Goal: Task Accomplishment & Management: Manage account settings

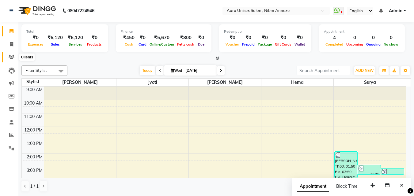
click at [14, 56] on icon at bounding box center [12, 57] width 6 height 5
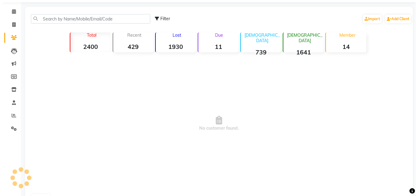
scroll to position [31, 0]
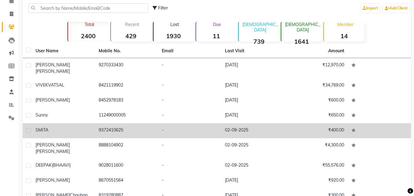
click at [75, 123] on td "SMITA" at bounding box center [63, 130] width 63 height 15
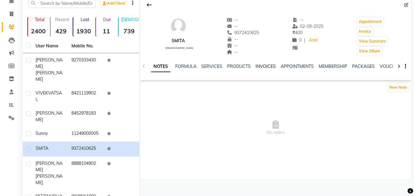
click at [260, 65] on link "INVOICES" at bounding box center [265, 67] width 20 height 6
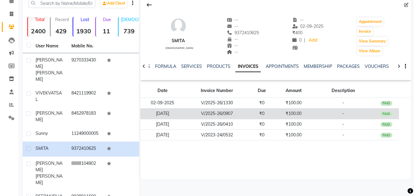
click at [254, 115] on td "₹0" at bounding box center [261, 113] width 25 height 11
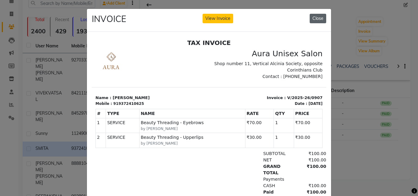
click at [316, 19] on button "Close" at bounding box center [318, 18] width 17 height 9
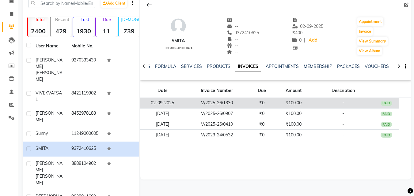
click at [287, 102] on td "₹100.00" at bounding box center [293, 103] width 38 height 11
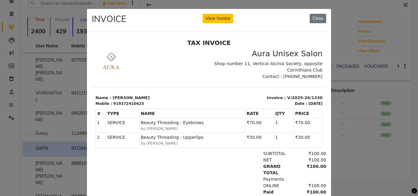
click at [216, 6] on ngb-modal-window "INVOICE View Invoice Close" at bounding box center [209, 98] width 418 height 196
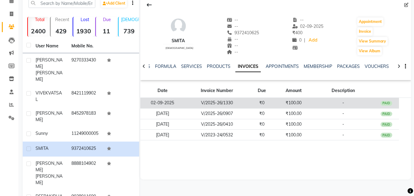
click at [292, 101] on td "₹100.00" at bounding box center [293, 103] width 38 height 11
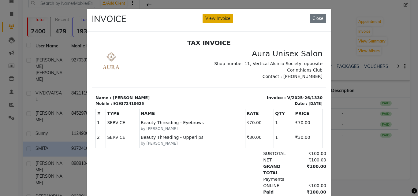
click at [216, 17] on button "View Invoice" at bounding box center [218, 18] width 31 height 9
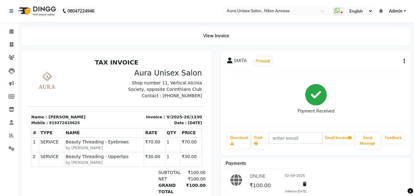
click at [404, 62] on icon "button" at bounding box center [403, 61] width 1 height 0
click at [368, 68] on div "Edit Invoice" at bounding box center [373, 69] width 42 height 8
select select "service"
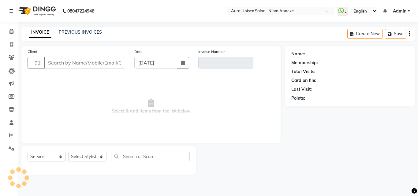
type input "9372410625"
type input "V/2025-26/1330"
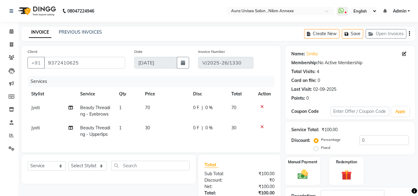
type input "02-09-2025"
select select "select"
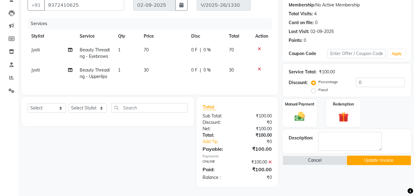
scroll to position [62, 0]
click at [270, 162] on icon at bounding box center [269, 162] width 3 height 4
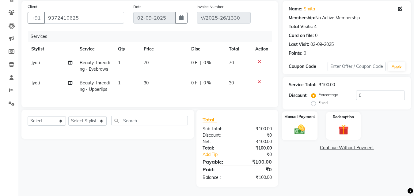
click at [307, 127] on img at bounding box center [299, 129] width 17 height 12
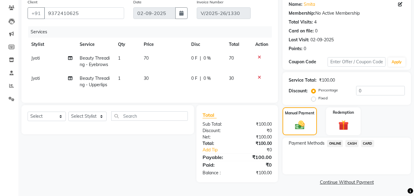
click at [357, 144] on span "CASH" at bounding box center [351, 143] width 13 height 7
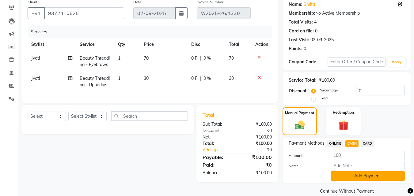
scroll to position [58, 0]
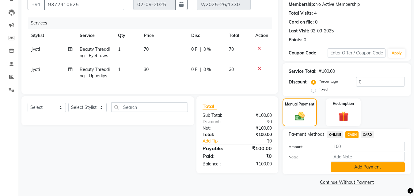
click at [356, 168] on button "Add Payment" at bounding box center [367, 167] width 74 height 9
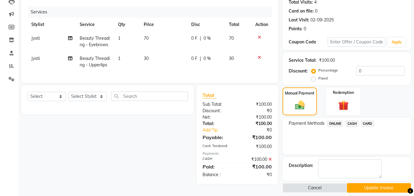
scroll to position [75, 0]
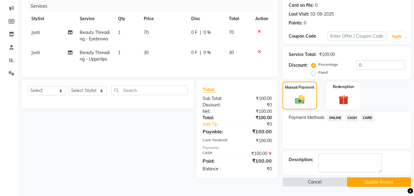
click at [360, 185] on button "Update Invoice" at bounding box center [379, 182] width 64 height 9
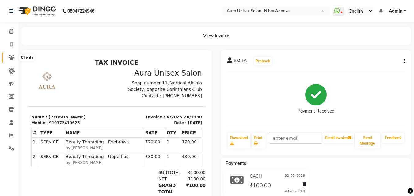
click at [12, 55] on span at bounding box center [11, 57] width 11 height 7
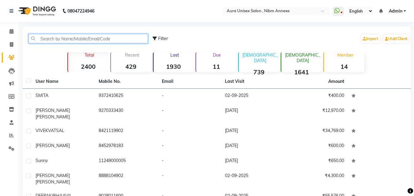
click at [96, 43] on input "text" at bounding box center [87, 38] width 119 height 9
type input "S"
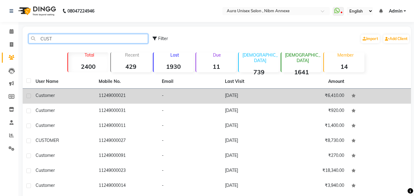
type input "CUST"
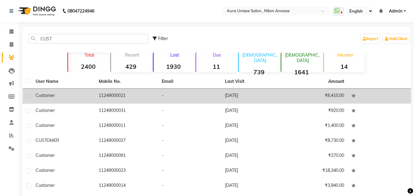
click at [120, 92] on td "11249000021" at bounding box center [126, 96] width 63 height 15
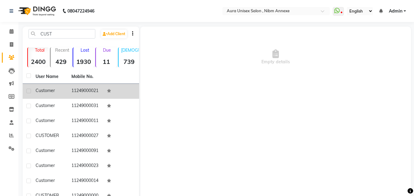
click at [114, 96] on td at bounding box center [121, 91] width 36 height 15
click at [87, 86] on td "11249000021" at bounding box center [86, 91] width 36 height 15
click at [92, 97] on td "11249000021" at bounding box center [86, 91] width 36 height 15
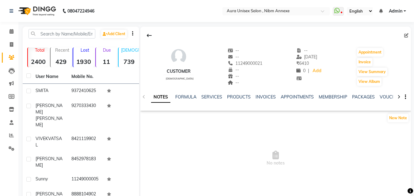
click at [62, 28] on div "Add Client Total 2400 Recent 429 Lost 1930 Due 11 Male 739 Female 1641 Member 1…" at bounding box center [81, 162] width 116 height 271
click at [44, 30] on input "text" at bounding box center [61, 33] width 67 height 9
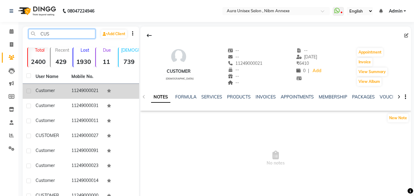
type input "CUS"
click at [96, 86] on td "11249000021" at bounding box center [86, 91] width 36 height 15
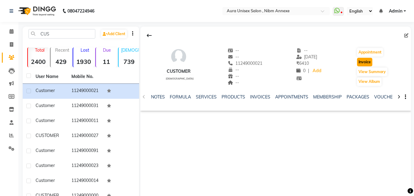
click at [366, 64] on button "Invoice" at bounding box center [364, 62] width 15 height 9
select select "service"
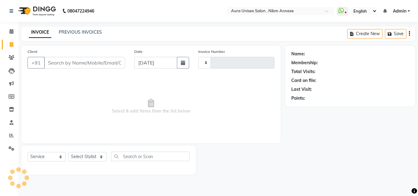
type input "1334"
select select "823"
type input "11249000021"
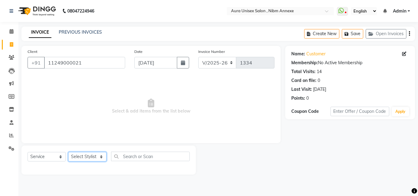
click at [78, 156] on select "Select Stylist Bhanu Hema Jasleen Jyoti Surya" at bounding box center [87, 156] width 38 height 9
select select "88978"
click at [68, 152] on select "Select Stylist Bhanu Hema Jasleen Jyoti Surya" at bounding box center [87, 156] width 38 height 9
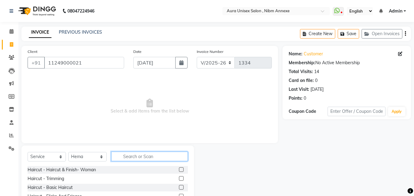
click at [138, 153] on input "text" at bounding box center [149, 156] width 77 height 9
type input "THRE"
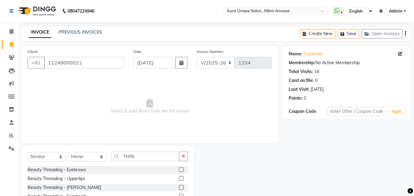
click at [179, 170] on label at bounding box center [181, 169] width 5 height 5
click at [179, 170] on input "checkbox" at bounding box center [181, 170] width 4 height 4
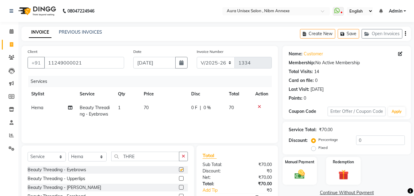
checkbox input "false"
click at [179, 180] on label at bounding box center [181, 178] width 5 height 5
click at [179, 180] on input "checkbox" at bounding box center [181, 179] width 4 height 4
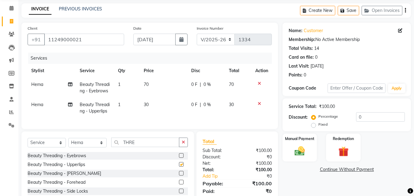
checkbox input "false"
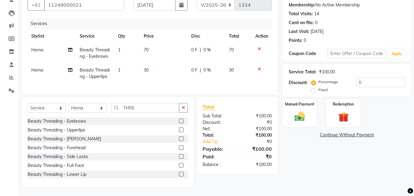
scroll to position [63, 0]
click at [304, 115] on img at bounding box center [299, 116] width 17 height 12
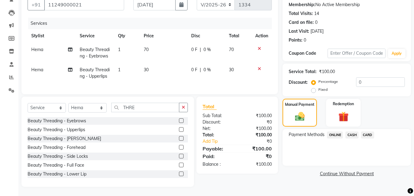
click at [333, 132] on span "ONLINE" at bounding box center [335, 135] width 16 height 7
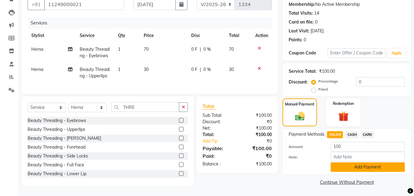
click at [343, 163] on button "Add Payment" at bounding box center [367, 167] width 74 height 9
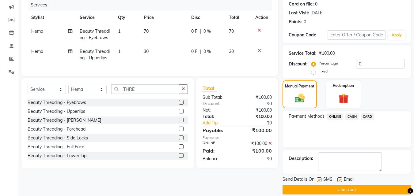
scroll to position [84, 0]
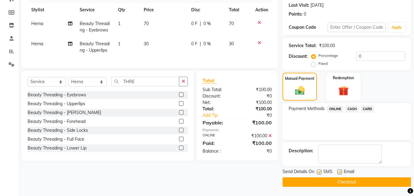
click at [318, 173] on label at bounding box center [319, 172] width 5 height 5
click at [318, 173] on input "checkbox" at bounding box center [319, 173] width 4 height 4
checkbox input "false"
click at [340, 171] on label at bounding box center [339, 172] width 5 height 5
click at [340, 171] on input "checkbox" at bounding box center [339, 173] width 4 height 4
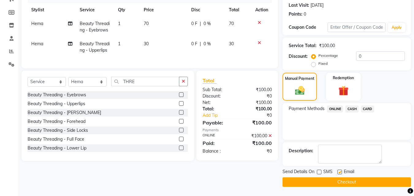
checkbox input "false"
click at [336, 180] on button "Checkout" at bounding box center [346, 182] width 128 height 9
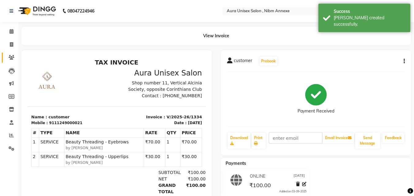
click at [14, 61] on link "Clients" at bounding box center [9, 58] width 15 height 10
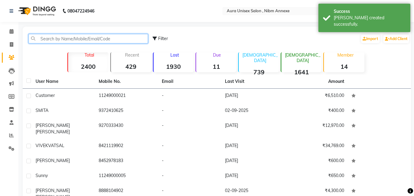
click at [45, 41] on input "text" at bounding box center [87, 38] width 119 height 9
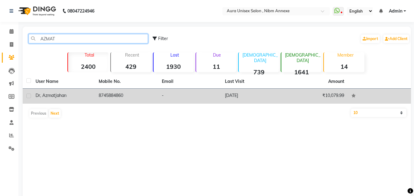
type input "AZMAT"
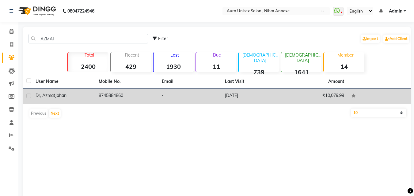
click at [128, 90] on td "8745884860" at bounding box center [126, 96] width 63 height 15
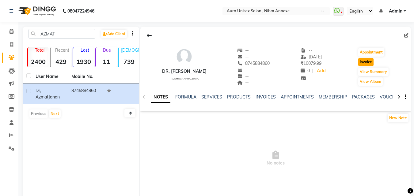
click at [366, 65] on button "Invoice" at bounding box center [365, 62] width 15 height 9
select select "service"
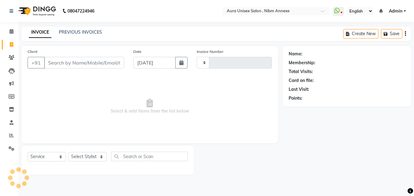
type input "1335"
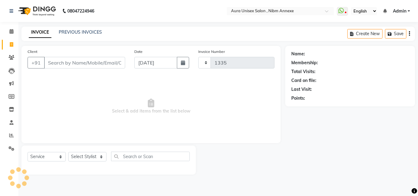
select select "823"
click at [83, 160] on select "Select Stylist" at bounding box center [87, 156] width 38 height 9
type input "8745884860"
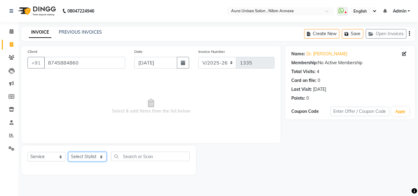
select select "83187"
click at [68, 152] on select "Select Stylist Bhanu Hema Jasleen Jyoti Surya" at bounding box center [87, 156] width 38 height 9
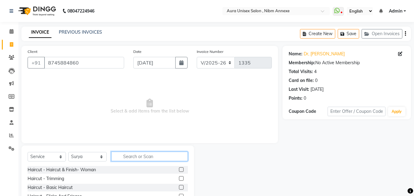
click at [133, 160] on input "text" at bounding box center [149, 156] width 77 height 9
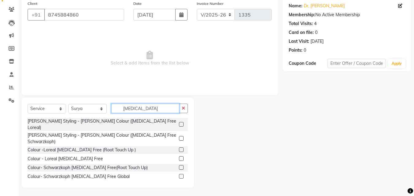
scroll to position [49, 0]
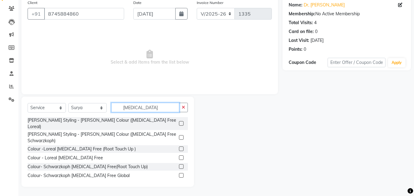
type input "AMMONIA"
click at [179, 147] on label at bounding box center [181, 149] width 5 height 5
click at [179, 147] on input "checkbox" at bounding box center [181, 149] width 4 height 4
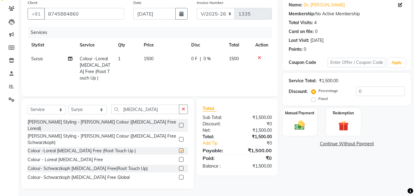
checkbox input "false"
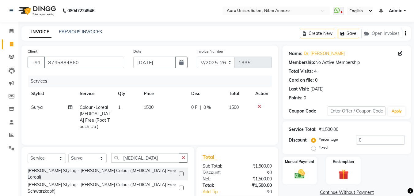
scroll to position [0, 0]
click at [349, 36] on button "Save" at bounding box center [347, 33] width 21 height 9
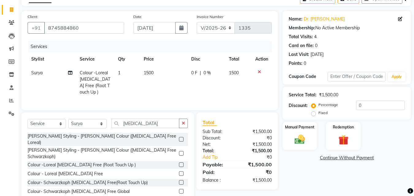
scroll to position [55, 0]
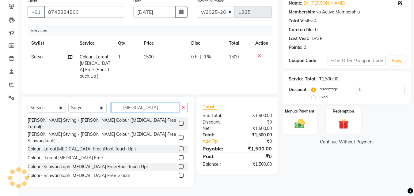
click at [127, 107] on input "AMMONIA" at bounding box center [145, 107] width 68 height 9
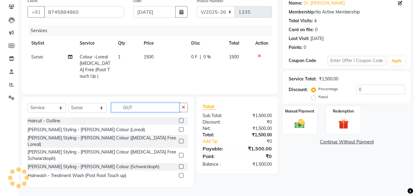
scroll to position [42, 0]
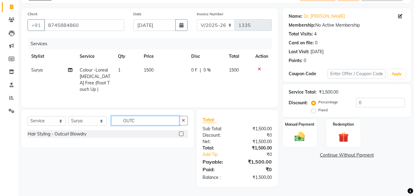
type input "OUTC"
click at [183, 135] on label at bounding box center [181, 134] width 5 height 5
click at [183, 135] on input "checkbox" at bounding box center [181, 134] width 4 height 4
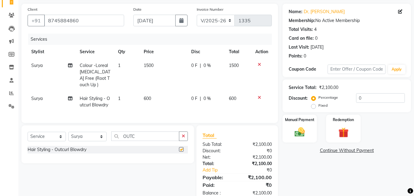
click at [163, 90] on td "1500" at bounding box center [163, 75] width 47 height 33
checkbox input "false"
select select "83187"
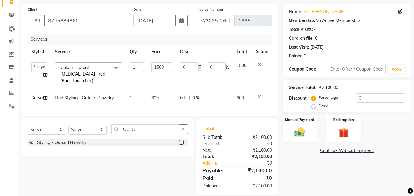
click at [154, 95] on span "600" at bounding box center [154, 98] width 7 height 6
select select "83187"
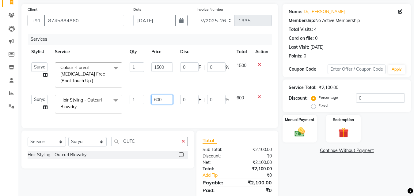
click at [154, 95] on input "600" at bounding box center [161, 99] width 21 height 9
type input "300"
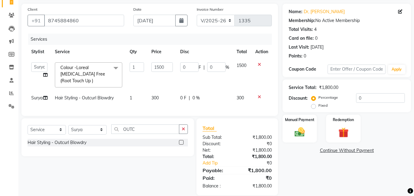
click at [186, 95] on span "0 F" at bounding box center [183, 98] width 6 height 6
select select "83187"
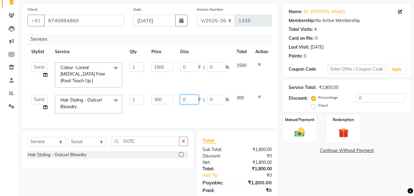
click at [186, 95] on input "0" at bounding box center [189, 99] width 18 height 9
type input "0300"
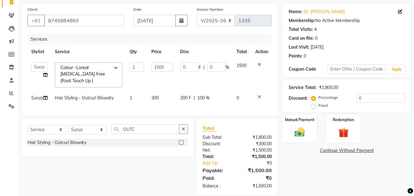
click at [325, 174] on div "Name: Dr, Azmat Jahan Membership: No Active Membership Total Visits: 4 Card on …" at bounding box center [348, 100] width 133 height 192
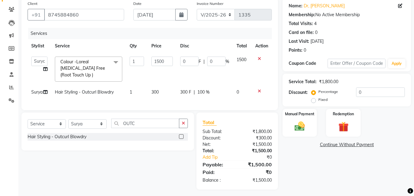
scroll to position [49, 0]
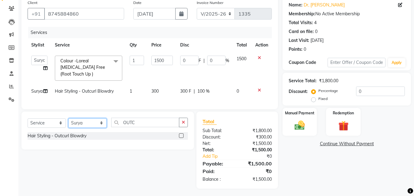
click at [80, 119] on select "Select Stylist Bhanu Hema Jasleen Jyoti Surya" at bounding box center [87, 122] width 38 height 9
select select "13561"
click at [68, 118] on select "Select Stylist Bhanu Hema Jasleen Jyoti Surya" at bounding box center [87, 122] width 38 height 9
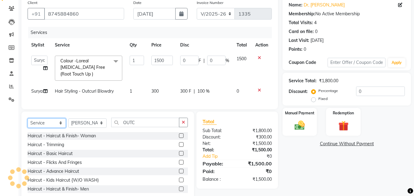
click at [56, 118] on select "Select Service Product Membership Package Voucher Prepaid Gift Card" at bounding box center [47, 122] width 38 height 9
select select "product"
click at [28, 118] on select "Select Service Product Membership Package Voucher Prepaid Gift Card" at bounding box center [47, 122] width 38 height 9
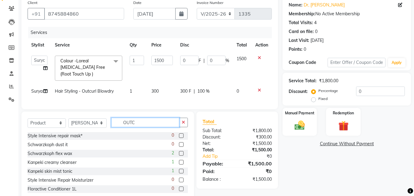
click at [125, 119] on input "OUTC" at bounding box center [145, 122] width 68 height 9
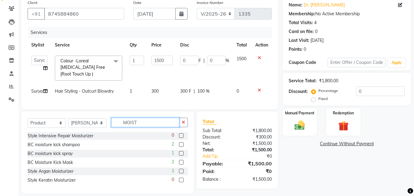
type input "MOIST"
click at [180, 137] on div at bounding box center [181, 136] width 4 height 6
click at [180, 134] on label at bounding box center [181, 135] width 5 height 5
click at [180, 134] on input "checkbox" at bounding box center [181, 136] width 4 height 4
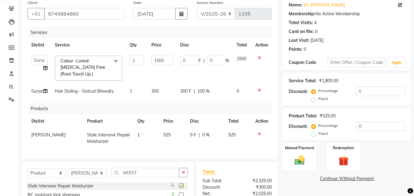
checkbox input "false"
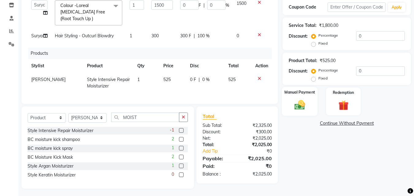
click at [308, 107] on div "Manual Payment" at bounding box center [300, 101] width 36 height 29
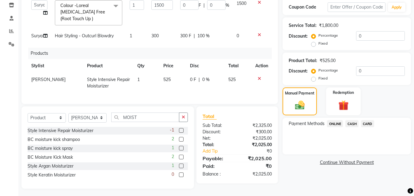
click at [363, 123] on span "CARD" at bounding box center [367, 123] width 13 height 7
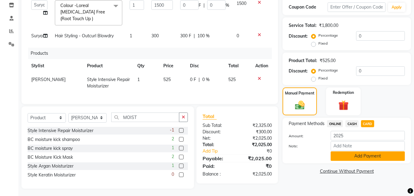
click at [363, 157] on button "Add Payment" at bounding box center [367, 156] width 74 height 9
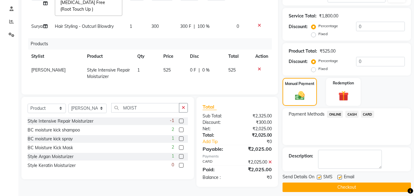
scroll to position [119, 0]
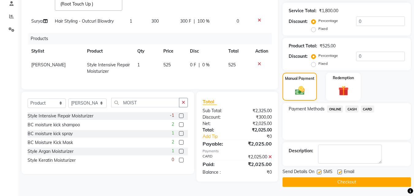
click at [329, 181] on button "Checkout" at bounding box center [346, 182] width 128 height 9
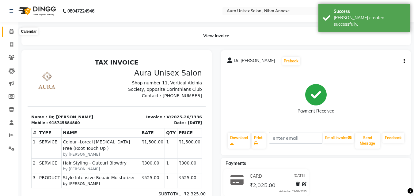
click at [14, 35] on span at bounding box center [11, 31] width 11 height 7
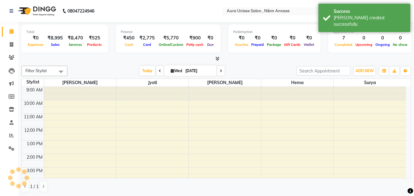
scroll to position [72, 0]
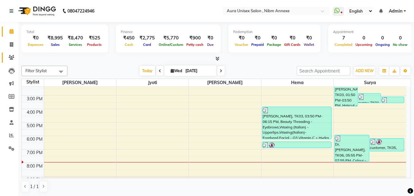
click at [12, 62] on link "Clients" at bounding box center [9, 58] width 15 height 10
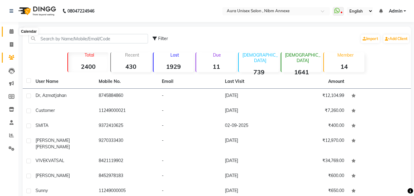
click at [7, 30] on span at bounding box center [11, 31] width 11 height 7
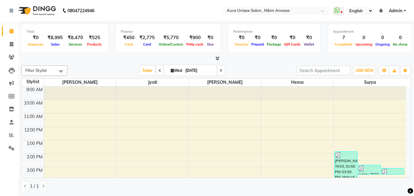
scroll to position [31, 0]
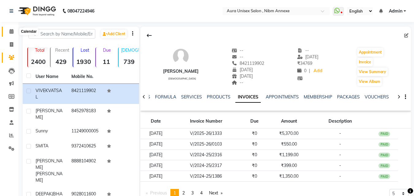
click at [14, 34] on span at bounding box center [11, 31] width 11 height 7
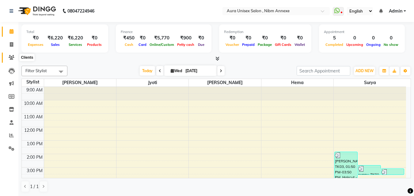
click at [11, 57] on icon at bounding box center [12, 57] width 6 height 5
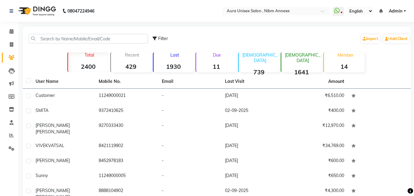
click at [108, 33] on div "Filter Import Add Client" at bounding box center [216, 38] width 385 height 19
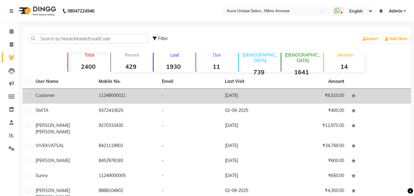
click at [66, 101] on td "customer" at bounding box center [63, 96] width 63 height 15
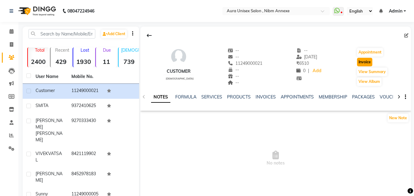
click at [363, 62] on button "Invoice" at bounding box center [364, 62] width 15 height 9
select select "service"
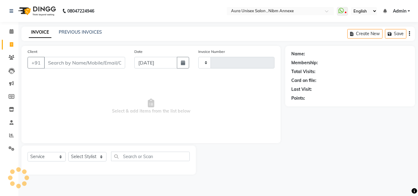
type input "1335"
select select "823"
click at [78, 160] on select "Select Stylist" at bounding box center [87, 156] width 38 height 9
type input "11249000021"
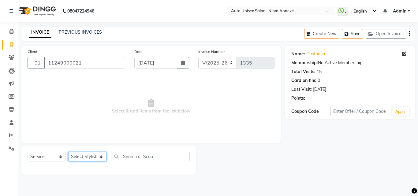
select select "83187"
click at [68, 152] on select "Select Stylist Bhanu Hema Jasleen Jyoti Surya" at bounding box center [87, 156] width 38 height 9
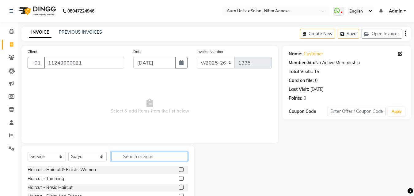
click at [146, 159] on input "text" at bounding box center [149, 156] width 77 height 9
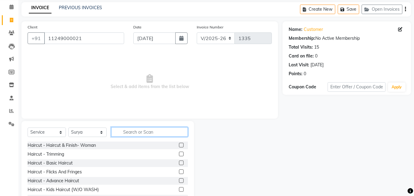
scroll to position [49, 0]
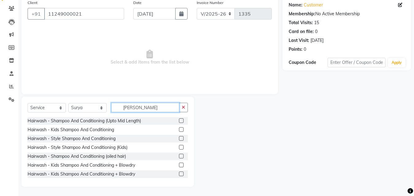
type input "SHAMP"
click at [179, 122] on label at bounding box center [181, 120] width 5 height 5
click at [179, 122] on input "checkbox" at bounding box center [181, 121] width 4 height 4
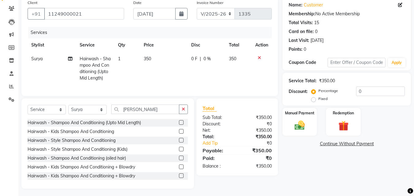
checkbox input "false"
click at [153, 119] on div "Select Service Product Membership Package Voucher Prepaid Gift Card Select Styl…" at bounding box center [108, 112] width 160 height 14
click at [153, 114] on input "SHAMP" at bounding box center [145, 109] width 68 height 9
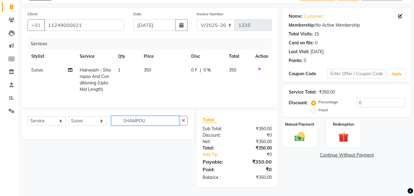
scroll to position [42, 0]
click at [144, 123] on input "SHAMPOUT" at bounding box center [145, 120] width 68 height 9
type input "OUTC"
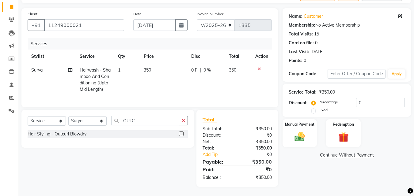
click at [182, 135] on label at bounding box center [181, 134] width 5 height 5
click at [182, 135] on input "checkbox" at bounding box center [181, 134] width 4 height 4
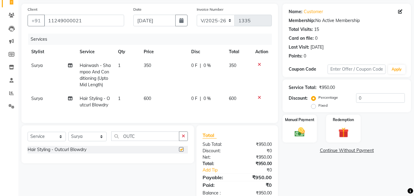
checkbox input "false"
click at [197, 96] on div "0 F | 0 %" at bounding box center [206, 99] width 30 height 6
select select "83187"
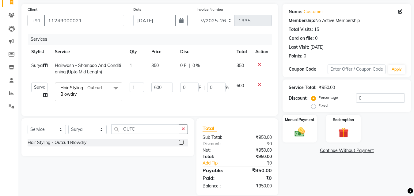
click at [197, 95] on td "0 F | 0 %" at bounding box center [204, 92] width 56 height 26
click at [187, 86] on input "0" at bounding box center [189, 87] width 18 height 9
type input "0100"
drag, startPoint x: 219, startPoint y: 78, endPoint x: 215, endPoint y: 78, distance: 3.7
click at [218, 78] on td "0 F | 0 %" at bounding box center [204, 69] width 56 height 20
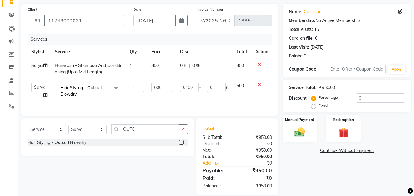
select select "83187"
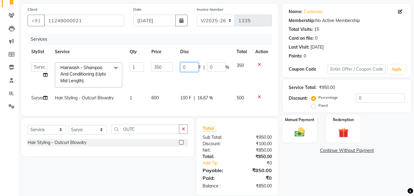
click at [191, 75] on td "0 F | 0 %" at bounding box center [204, 75] width 56 height 32
click at [190, 71] on input "0" at bounding box center [189, 66] width 18 height 9
type input "0100"
click at [316, 177] on div "Name: Customer Membership: No Active Membership Total Visits: 15 Card on file: …" at bounding box center [348, 100] width 133 height 192
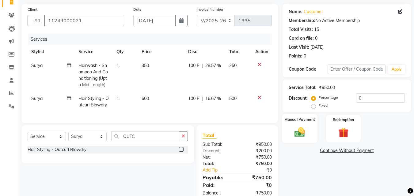
click at [302, 140] on div "Manual Payment" at bounding box center [300, 128] width 36 height 29
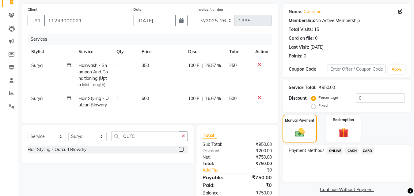
click at [363, 153] on span "CARD" at bounding box center [367, 151] width 13 height 7
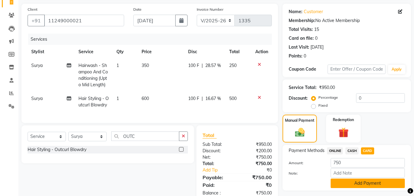
click at [356, 181] on button "Add Payment" at bounding box center [367, 183] width 74 height 9
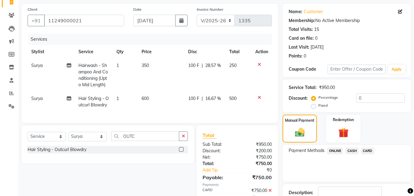
scroll to position [84, 0]
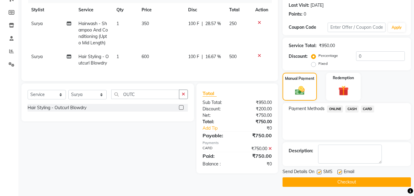
click at [320, 171] on label at bounding box center [319, 172] width 5 height 5
click at [320, 171] on input "checkbox" at bounding box center [319, 173] width 4 height 4
checkbox input "false"
click at [339, 169] on div "Email" at bounding box center [348, 173] width 22 height 8
click at [340, 173] on label at bounding box center [339, 172] width 5 height 5
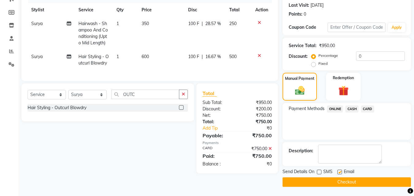
click at [340, 173] on input "checkbox" at bounding box center [339, 173] width 4 height 4
checkbox input "false"
click at [340, 178] on button "Checkout" at bounding box center [346, 182] width 128 height 9
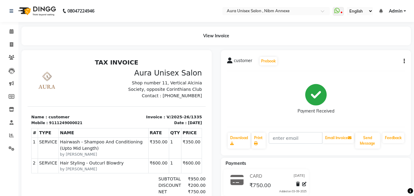
drag, startPoint x: 316, startPoint y: 170, endPoint x: 185, endPoint y: 33, distance: 189.5
click at [185, 33] on div "View Invoice" at bounding box center [215, 36] width 389 height 19
click at [14, 58] on icon at bounding box center [12, 57] width 6 height 5
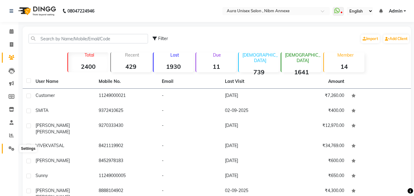
click at [10, 148] on icon at bounding box center [12, 148] width 6 height 5
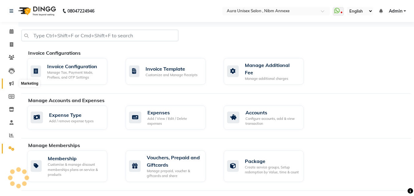
click at [13, 81] on span at bounding box center [11, 83] width 11 height 7
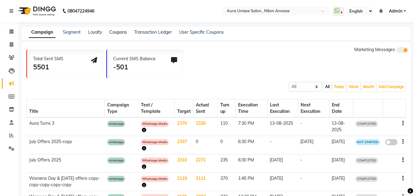
click at [123, 32] on link "Coupons" at bounding box center [117, 32] width 17 height 6
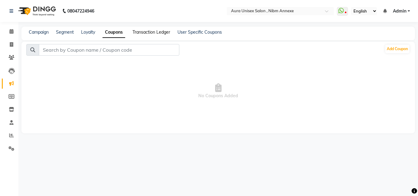
click at [146, 32] on link "Transaction Ledger" at bounding box center [152, 32] width 38 height 6
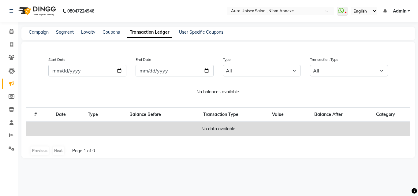
click at [63, 36] on div "Campaign Segment Loyalty Coupons Transaction Ledger User Specific Coupons" at bounding box center [218, 34] width 394 height 14
click at [69, 32] on link "Segment" at bounding box center [65, 32] width 18 height 6
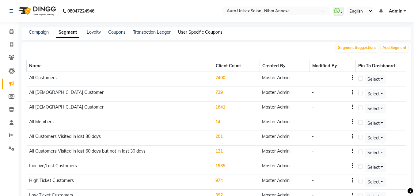
click at [189, 32] on link "User Specific Coupons" at bounding box center [200, 32] width 44 height 6
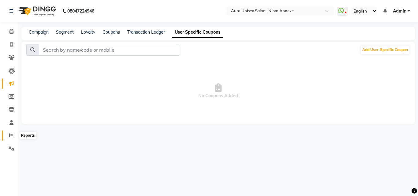
click at [12, 136] on icon at bounding box center [11, 135] width 5 height 5
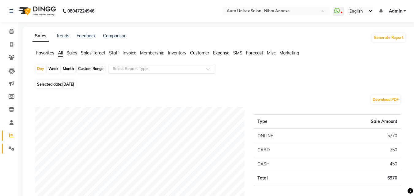
click at [12, 144] on link "Settings" at bounding box center [9, 149] width 15 height 10
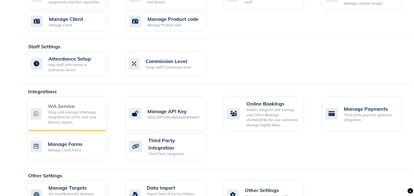
scroll to position [322, 0]
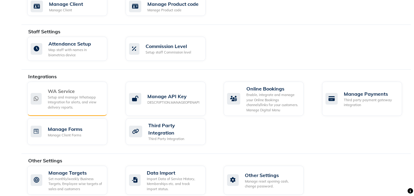
click at [65, 96] on div "Setup and manage Whatsapp Integration for alerts, and view delivery reports." at bounding box center [75, 102] width 54 height 15
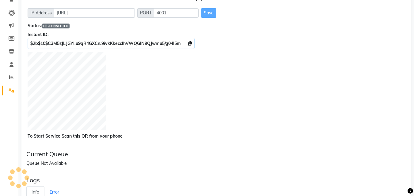
scroll to position [61, 0]
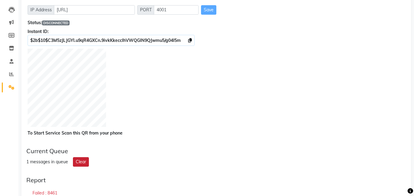
click at [75, 160] on button "Clear" at bounding box center [81, 161] width 16 height 9
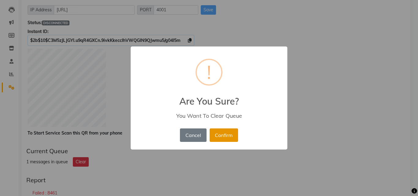
click at [219, 130] on button "Confirm" at bounding box center [224, 135] width 28 height 13
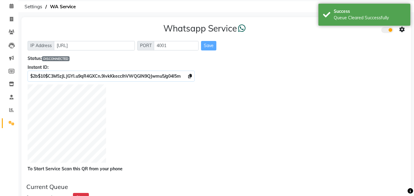
scroll to position [0, 0]
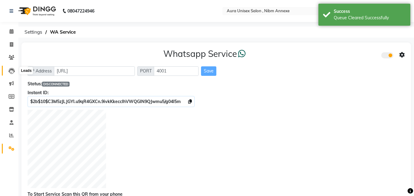
click at [9, 69] on icon at bounding box center [12, 71] width 6 height 6
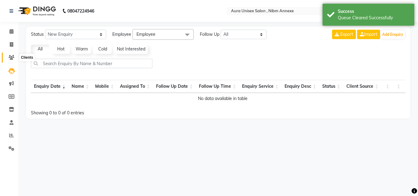
click at [12, 56] on icon at bounding box center [12, 57] width 6 height 5
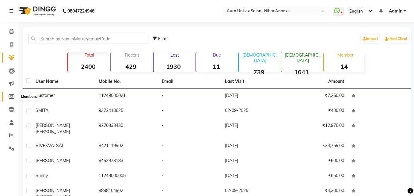
click at [13, 93] on span at bounding box center [11, 96] width 11 height 7
select select
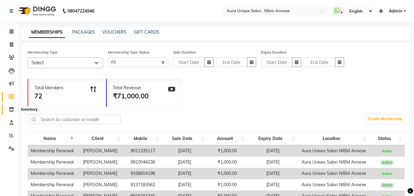
click at [10, 107] on span at bounding box center [11, 109] width 11 height 7
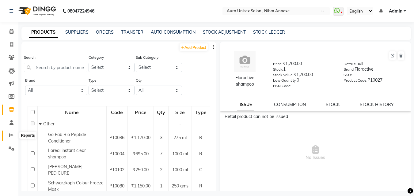
click at [9, 138] on span at bounding box center [11, 135] width 11 height 7
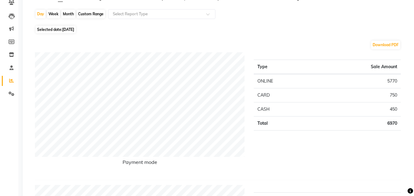
scroll to position [61, 0]
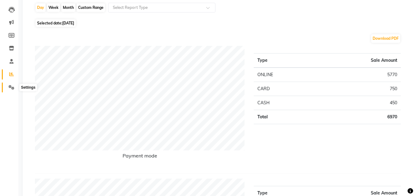
click at [6, 88] on span at bounding box center [11, 87] width 11 height 7
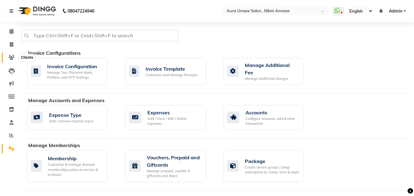
click at [12, 59] on icon at bounding box center [12, 57] width 6 height 5
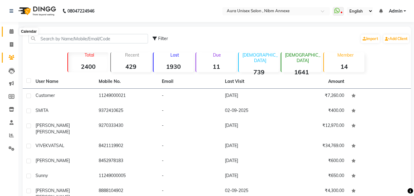
click at [11, 35] on span at bounding box center [11, 31] width 11 height 7
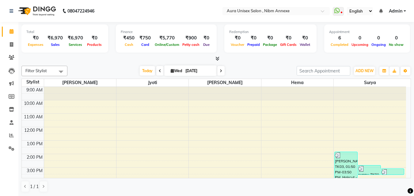
click at [218, 61] on span at bounding box center [216, 59] width 6 height 6
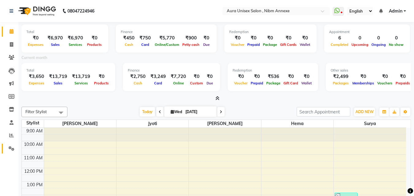
click at [5, 149] on link "Settings" at bounding box center [9, 149] width 15 height 10
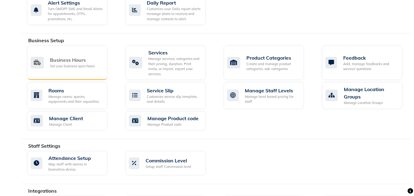
scroll to position [214, 0]
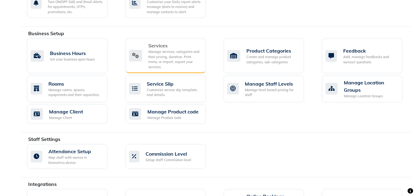
click at [144, 55] on div "Services Manage services, categories and their pricing, duration. Print menu, o…" at bounding box center [165, 56] width 72 height 28
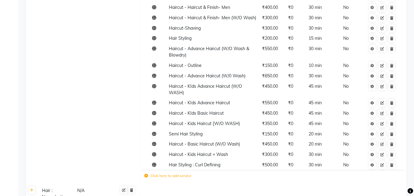
scroll to position [153, 0]
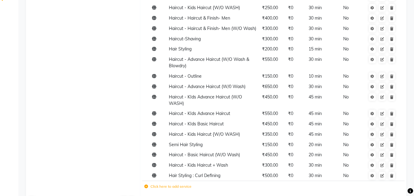
click at [81, 118] on td "Haircut N/A" at bounding box center [89, 66] width 103 height 257
